Goal: Task Accomplishment & Management: Manage account settings

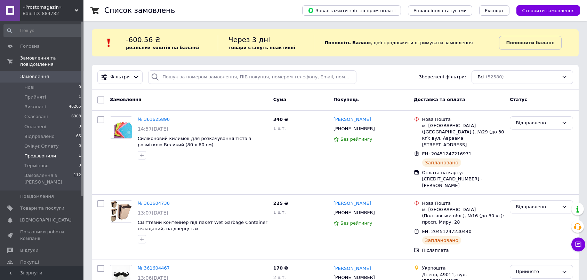
click at [30, 153] on span "Продзвонили" at bounding box center [40, 156] width 32 height 6
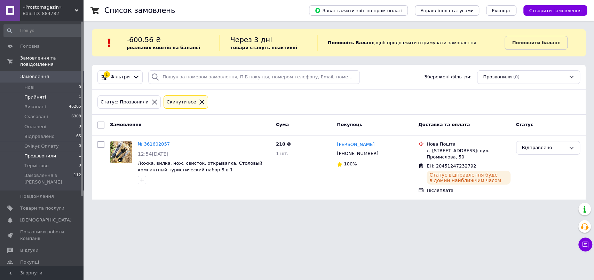
click at [33, 94] on span "Прийняті" at bounding box center [35, 97] width 22 height 6
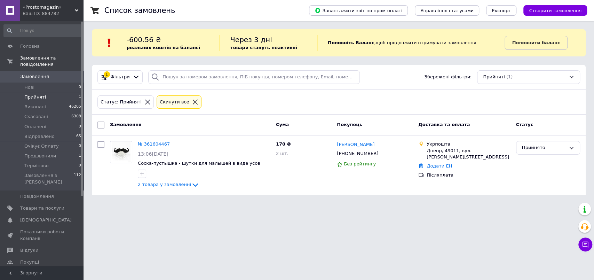
click at [37, 73] on span "Замовлення" at bounding box center [34, 76] width 29 height 6
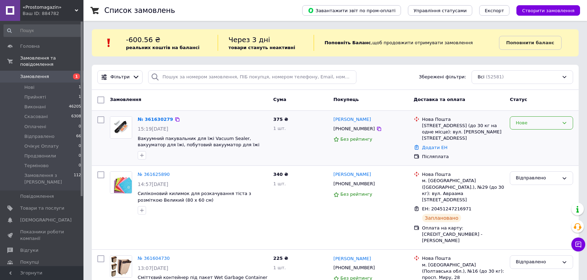
click at [530, 124] on div "Нове" at bounding box center [537, 122] width 43 height 7
click at [533, 140] on li "Прийнято" at bounding box center [541, 137] width 63 height 13
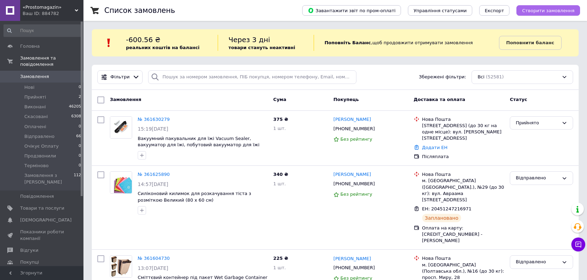
click at [549, 9] on span "Створити замовлення" at bounding box center [548, 10] width 53 height 5
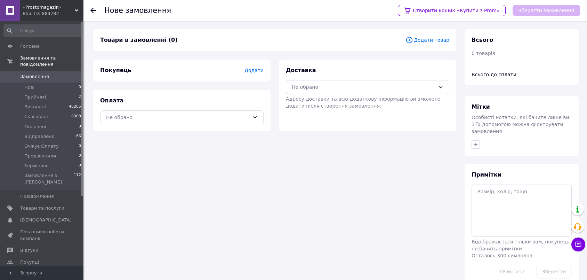
click at [429, 38] on span "Додати товар" at bounding box center [428, 40] width 44 height 8
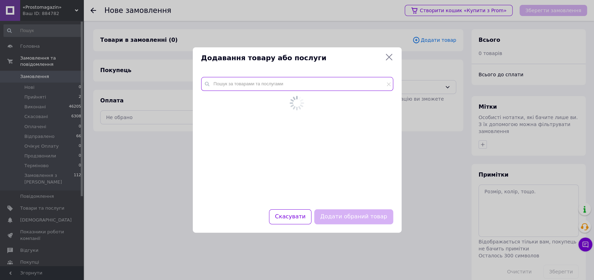
click at [279, 86] on input "text" at bounding box center [297, 84] width 192 height 14
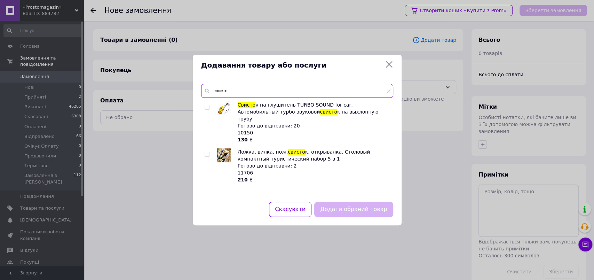
type input "свисто"
click at [207, 108] on input "checkbox" at bounding box center [207, 107] width 5 height 5
checkbox input "true"
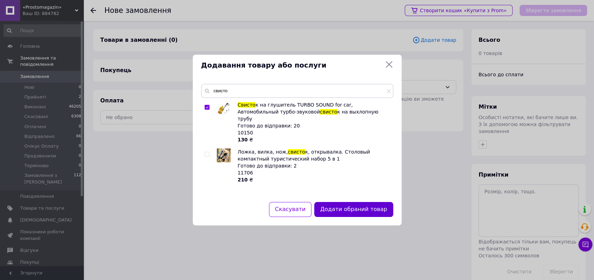
click at [354, 205] on button "Додати обраний товар" at bounding box center [353, 209] width 79 height 15
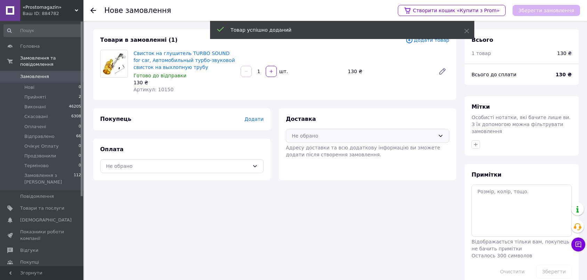
click at [338, 134] on div "Не обрано" at bounding box center [363, 136] width 143 height 8
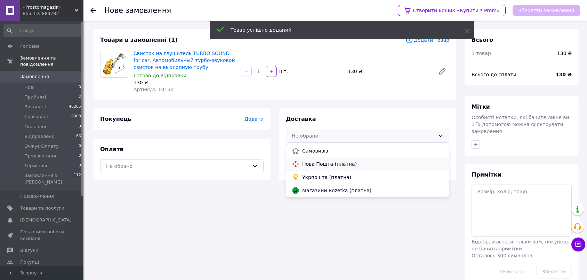
click at [317, 164] on span "Нова Пошта (платна)" at bounding box center [372, 163] width 141 height 7
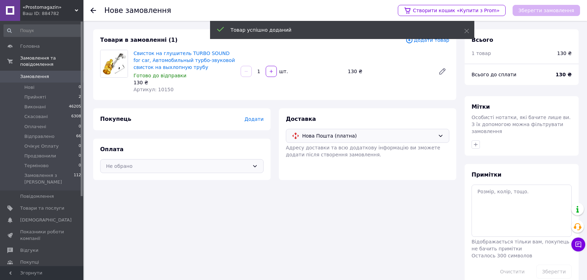
click at [204, 164] on div "Не обрано" at bounding box center [177, 166] width 143 height 8
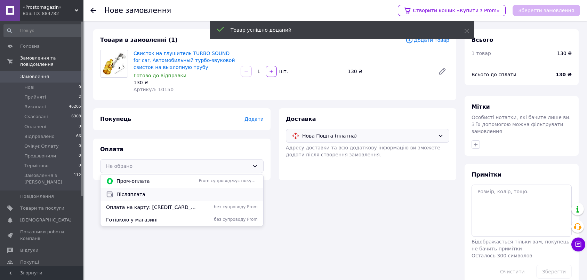
click at [134, 193] on span "Післяплата" at bounding box center [187, 194] width 141 height 7
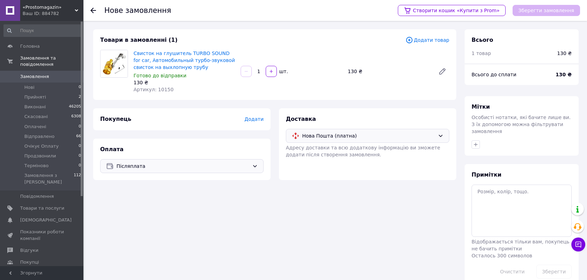
click at [259, 119] on span "Додати" at bounding box center [254, 119] width 19 height 6
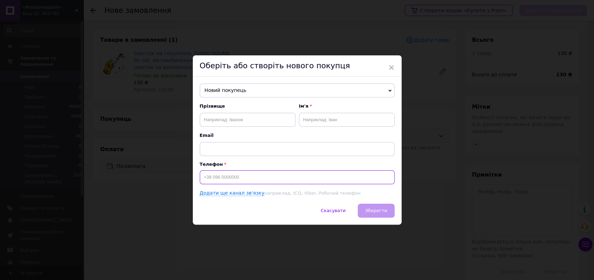
click at [265, 174] on input at bounding box center [297, 177] width 195 height 14
type input "[PHONE_NUMBER]"
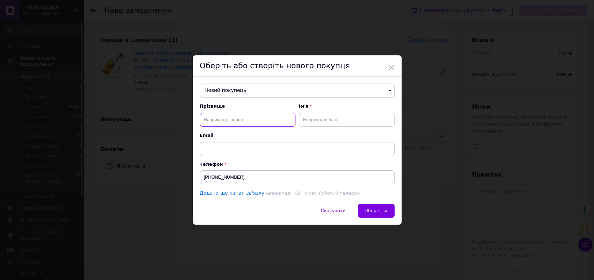
click at [270, 121] on input "text" at bounding box center [248, 120] width 96 height 14
type input "Коростенський"
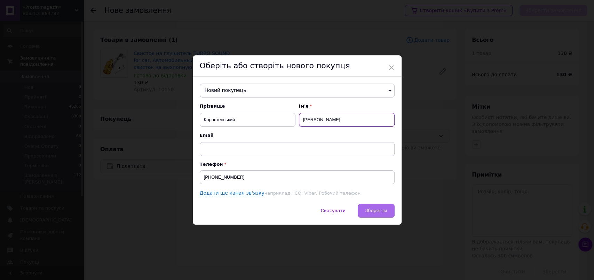
type input "Ростислав"
click at [375, 209] on span "Зберегти" at bounding box center [376, 210] width 22 height 5
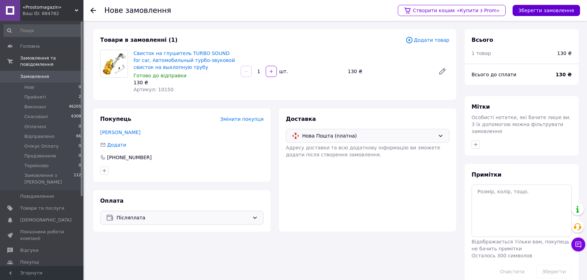
click at [542, 13] on button "Зберегти замовлення" at bounding box center [547, 10] width 68 height 11
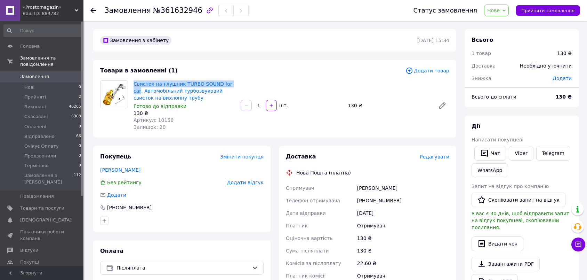
drag, startPoint x: 132, startPoint y: 85, endPoint x: 227, endPoint y: 83, distance: 95.0
click at [227, 83] on div "Свисток на глушник TURBO SOUND for car, Автомобільний турбозвуковий свисток на …" at bounding box center [184, 105] width 107 height 53
copy link "Свисток на глушник TURBO SOUND for car"
click at [387, 198] on div "[PHONE_NUMBER]" at bounding box center [403, 200] width 95 height 13
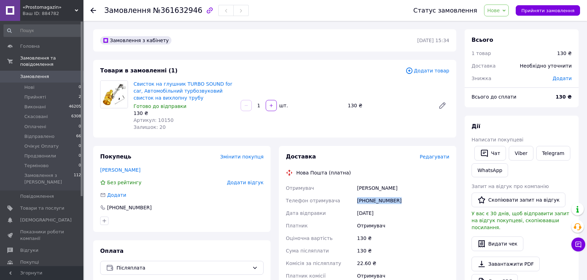
click at [387, 198] on div "[PHONE_NUMBER]" at bounding box center [403, 200] width 95 height 13
copy div "[PHONE_NUMBER]"
click at [371, 187] on div "Коростенський Ростислав" at bounding box center [403, 188] width 95 height 13
copy div "Коростенський"
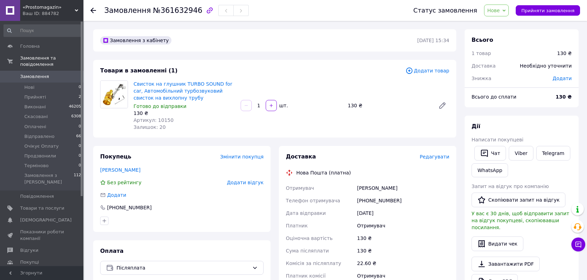
click at [398, 187] on div "Коростенський Ростислав" at bounding box center [403, 188] width 95 height 13
click at [398, 188] on div "Коростенський Ростислав" at bounding box center [403, 188] width 95 height 13
copy div "Ростислав"
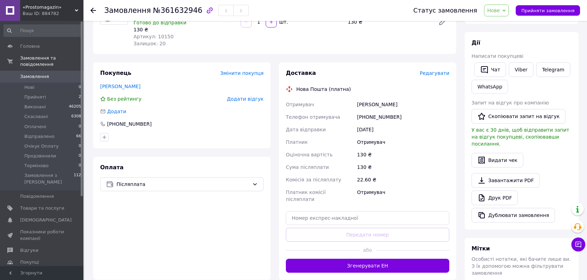
scroll to position [154, 0]
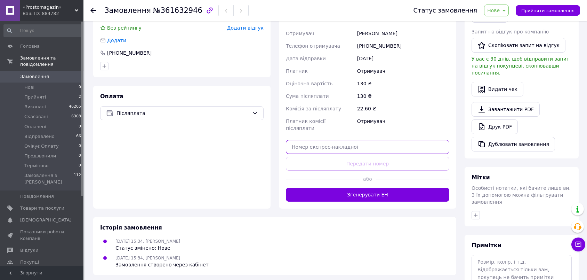
click at [386, 140] on input "text" at bounding box center [368, 147] width 164 height 14
paste input "20451247269449"
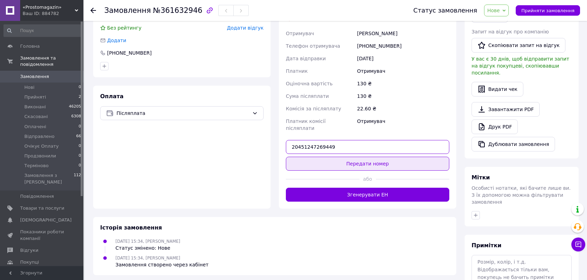
type input "20451247269449"
click at [392, 157] on button "Передати номер" at bounding box center [368, 164] width 164 height 14
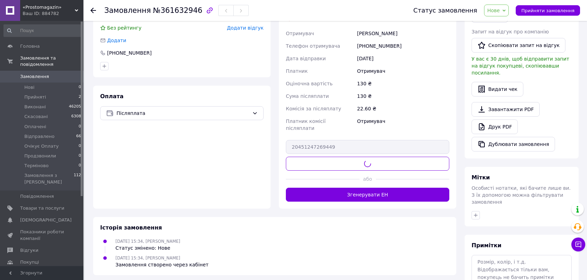
click at [506, 14] on span "Нове" at bounding box center [496, 11] width 25 height 12
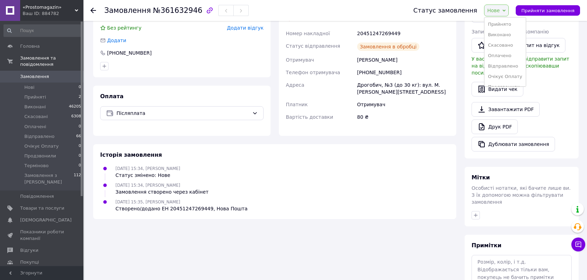
click at [509, 65] on li "Відправлено" at bounding box center [505, 66] width 41 height 10
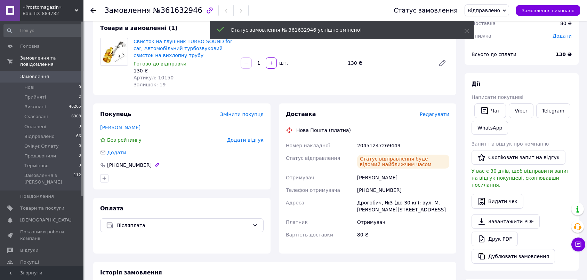
scroll to position [0, 0]
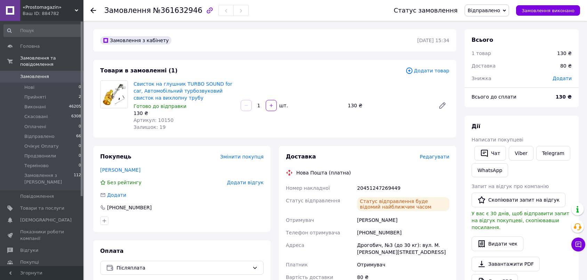
click at [31, 73] on span "Замовлення" at bounding box center [34, 76] width 29 height 6
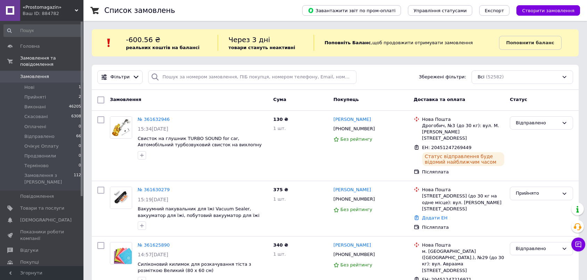
click at [297, 101] on div "Cума" at bounding box center [301, 100] width 60 height 13
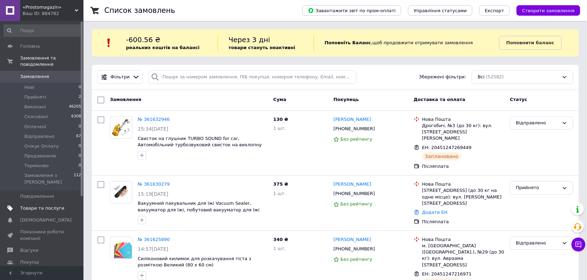
click at [50, 205] on span "Товари та послуги" at bounding box center [42, 208] width 44 height 6
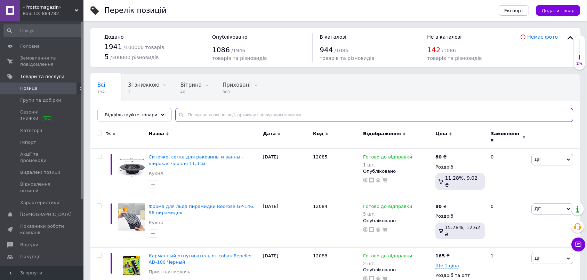
click at [313, 112] on input "text" at bounding box center [374, 115] width 398 height 14
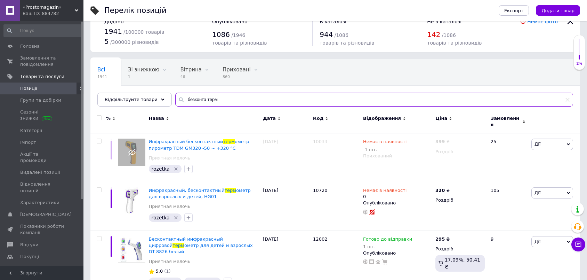
scroll to position [26, 0]
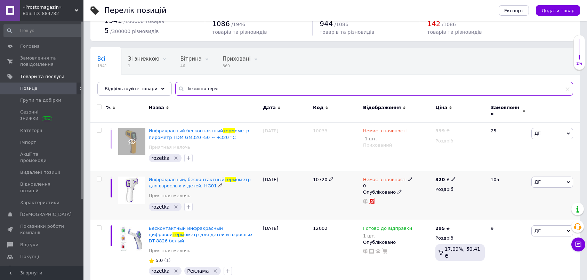
type input "безконта терм"
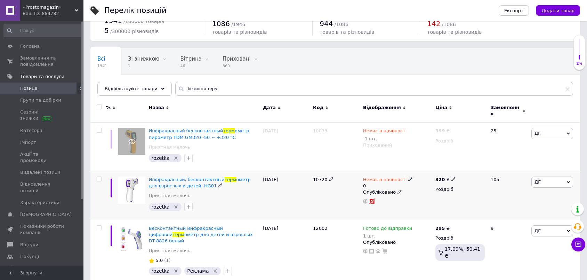
click at [378, 177] on span "Немає в наявності" at bounding box center [384, 180] width 43 height 7
click at [448, 203] on li "Готово до відправки" at bounding box center [447, 208] width 66 height 10
click at [448, 200] on input "0" at bounding box center [440, 207] width 53 height 14
type input "20"
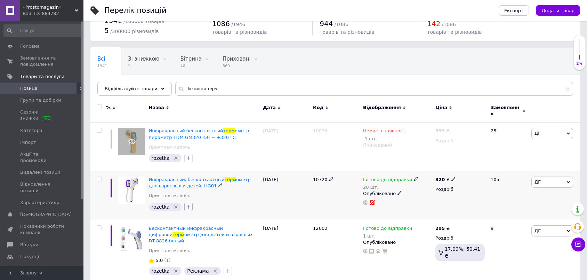
click at [189, 204] on icon "button" at bounding box center [189, 207] width 6 height 6
click at [191, 238] on span at bounding box center [190, 240] width 5 height 5
click at [191, 238] on input "Реклама" at bounding box center [190, 240] width 5 height 5
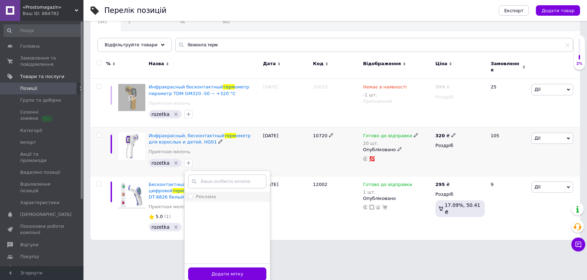
click at [188, 194] on input "Реклама" at bounding box center [190, 196] width 5 height 5
checkbox input "true"
click at [218, 270] on button "Додати мітку" at bounding box center [227, 274] width 78 height 14
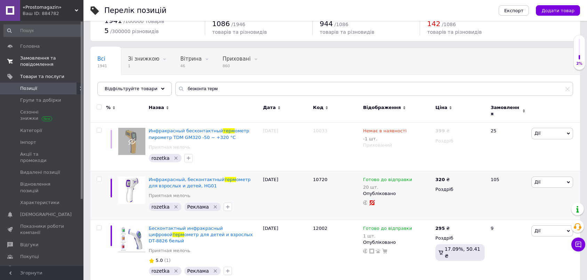
click at [30, 61] on span "Замовлення та повідомлення" at bounding box center [42, 61] width 44 height 13
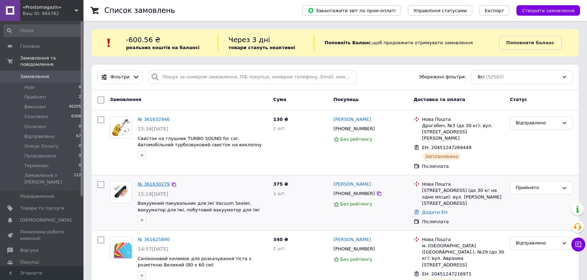
click at [159, 181] on link "№ 361630279" at bounding box center [154, 183] width 32 height 5
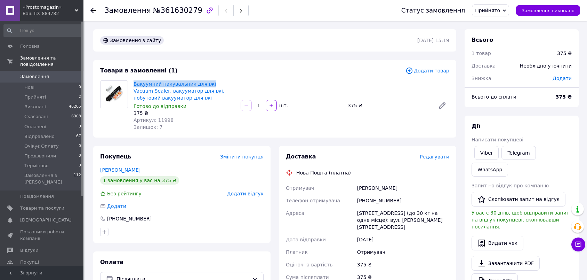
drag, startPoint x: 133, startPoint y: 85, endPoint x: 203, endPoint y: 85, distance: 70.6
click at [203, 85] on div "Вакуумний пакувальник для їжі Vacuum Sealer, вакууматор для їжі, побутовий ваку…" at bounding box center [184, 105] width 107 height 53
copy link "Вакуумний пакувальник для їжі"
click at [378, 198] on div "[PHONE_NUMBER]" at bounding box center [403, 200] width 95 height 13
click at [376, 198] on div "[PHONE_NUMBER]" at bounding box center [403, 200] width 95 height 13
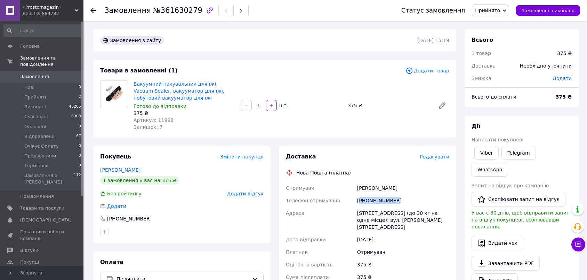
click at [376, 198] on div "[PHONE_NUMBER]" at bounding box center [403, 200] width 95 height 13
copy div "[PHONE_NUMBER]"
click at [368, 187] on div "Рябченко Олена" at bounding box center [403, 188] width 95 height 13
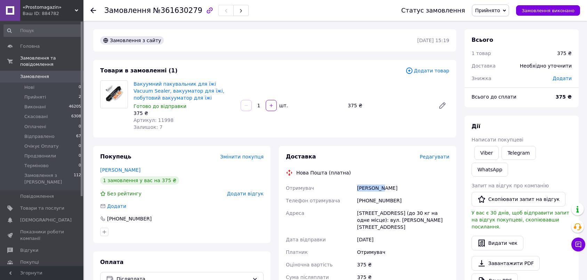
copy div "Рябченко"
click at [390, 185] on div "Рябченко Олена" at bounding box center [403, 188] width 95 height 13
copy div "н"
click at [390, 185] on div "Рябченко Олена" at bounding box center [403, 188] width 95 height 13
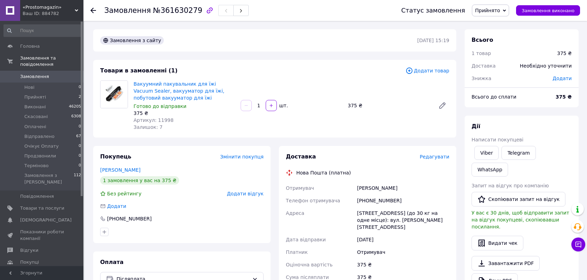
click at [390, 185] on div "Рябченко Олена" at bounding box center [403, 188] width 95 height 13
click at [368, 212] on div "[STREET_ADDRESS] (до 30 кг на одне місце): вул. [PERSON_NAME][STREET_ADDRESS]" at bounding box center [403, 220] width 95 height 26
copy div "Бровари"
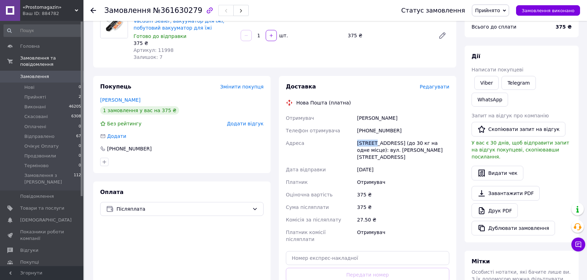
scroll to position [154, 0]
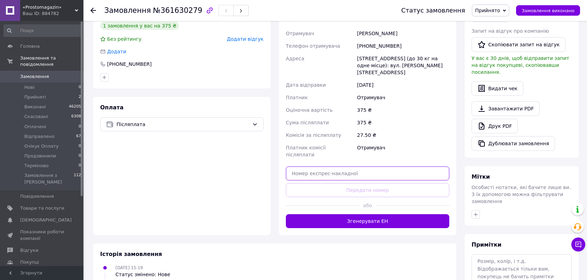
click at [411, 166] on input "text" at bounding box center [368, 173] width 164 height 14
paste input "20451247309623"
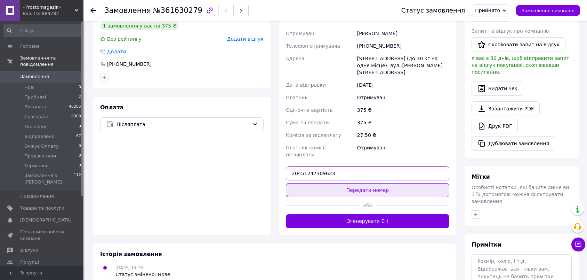
type input "20451247309623"
click at [413, 183] on button "Передати номер" at bounding box center [368, 190] width 164 height 14
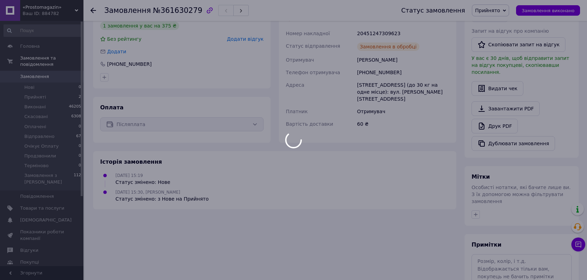
click at [500, 8] on span "Прийнято" at bounding box center [487, 11] width 25 height 6
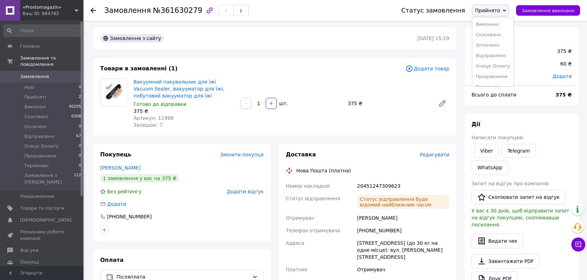
scroll to position [0, 0]
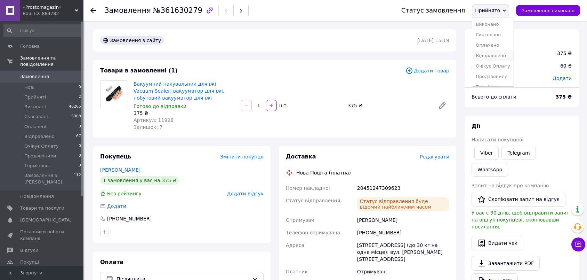
click at [498, 56] on li "Відправлено" at bounding box center [493, 55] width 41 height 10
click at [39, 73] on span "Замовлення" at bounding box center [34, 76] width 29 height 6
